Goal: Use online tool/utility: Utilize a website feature to perform a specific function

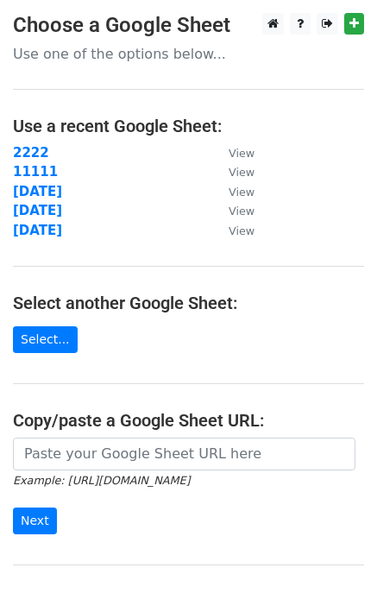
click at [35, 339] on link "Select..." at bounding box center [45, 339] width 65 height 27
click at [41, 332] on link "Select..." at bounding box center [45, 339] width 65 height 27
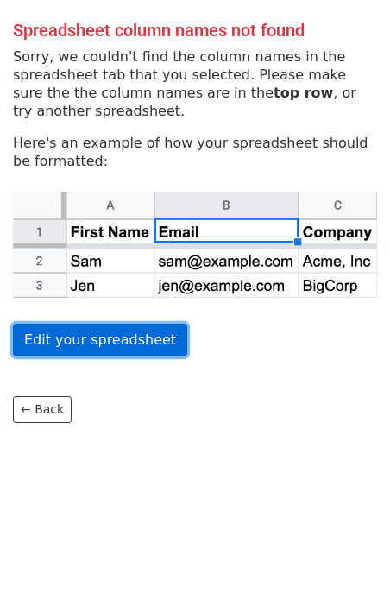
click at [85, 344] on link "Edit your spreadsheet" at bounding box center [100, 340] width 174 height 33
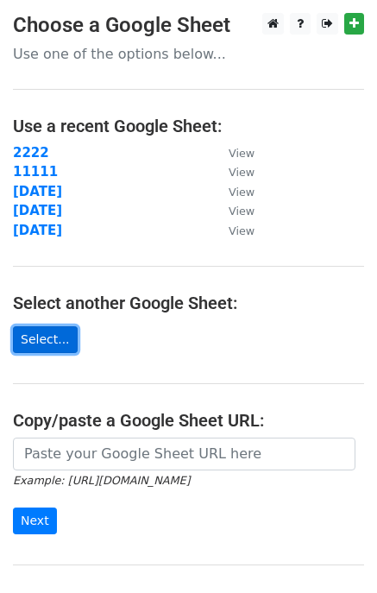
click at [44, 338] on link "Select..." at bounding box center [45, 339] width 65 height 27
click at [24, 327] on link "Select..." at bounding box center [45, 339] width 65 height 27
